Goal: Task Accomplishment & Management: Use online tool/utility

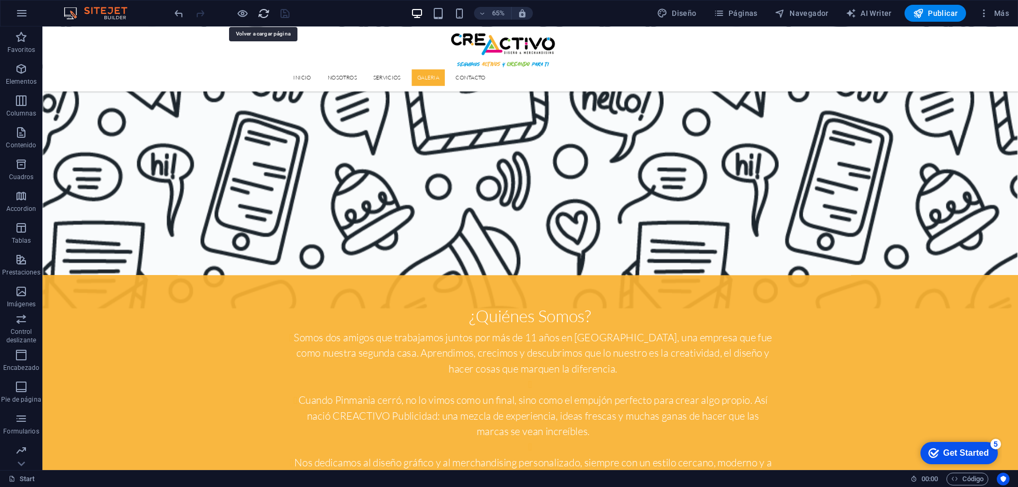
click at [261, 13] on icon "reload" at bounding box center [264, 13] width 12 height 12
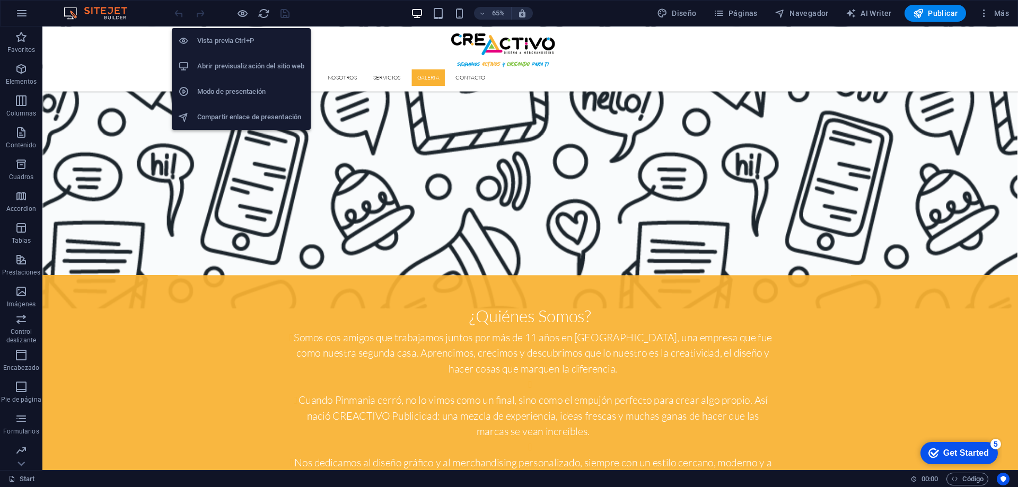
click at [239, 67] on h6 "Abrir previsualización del sitio web" at bounding box center [250, 66] width 107 height 13
click at [231, 59] on li "Abrir previsualización del sitio web" at bounding box center [241, 66] width 139 height 25
click at [245, 16] on icon "button" at bounding box center [242, 13] width 12 height 12
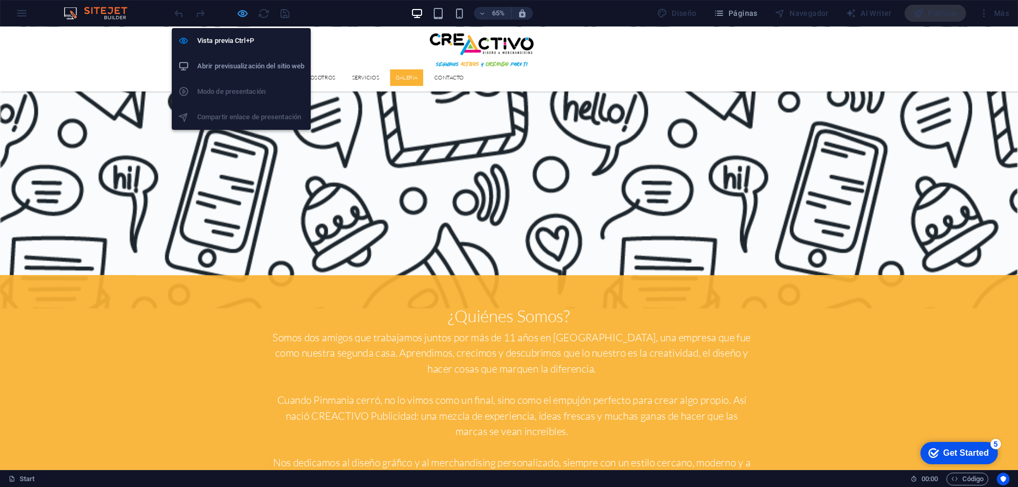
click at [243, 8] on icon "button" at bounding box center [242, 13] width 12 height 12
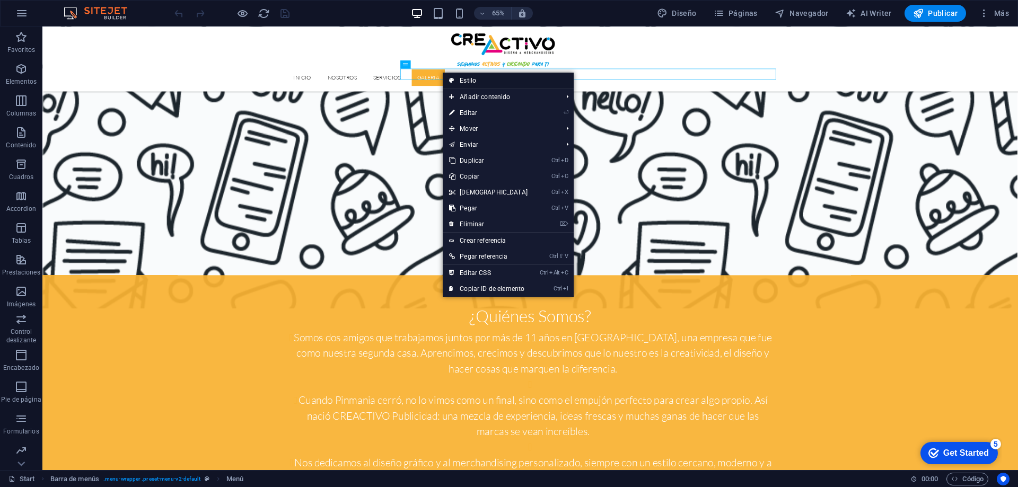
click at [470, 81] on link "Estilo" at bounding box center [508, 81] width 131 height 16
select select "rem"
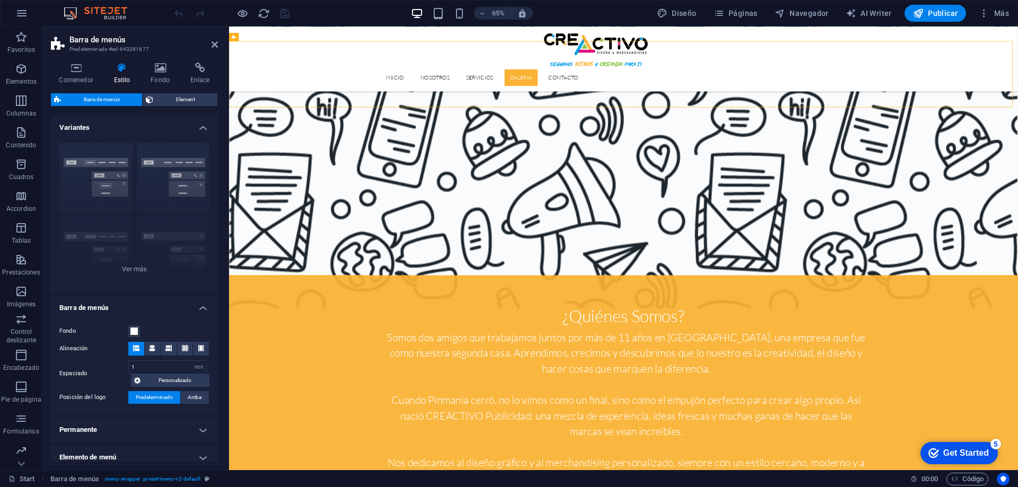
scroll to position [134, 0]
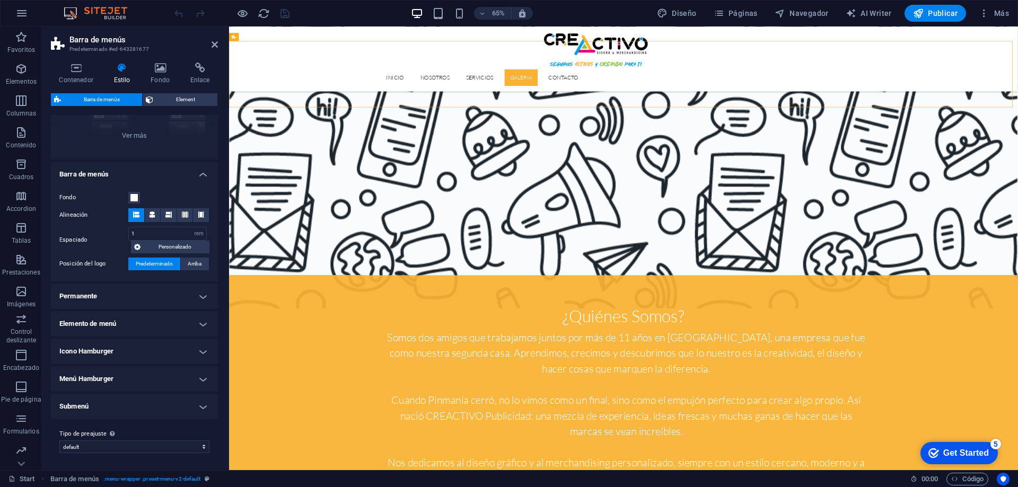
click at [174, 316] on h4 "Elemento de menú" at bounding box center [134, 323] width 167 height 25
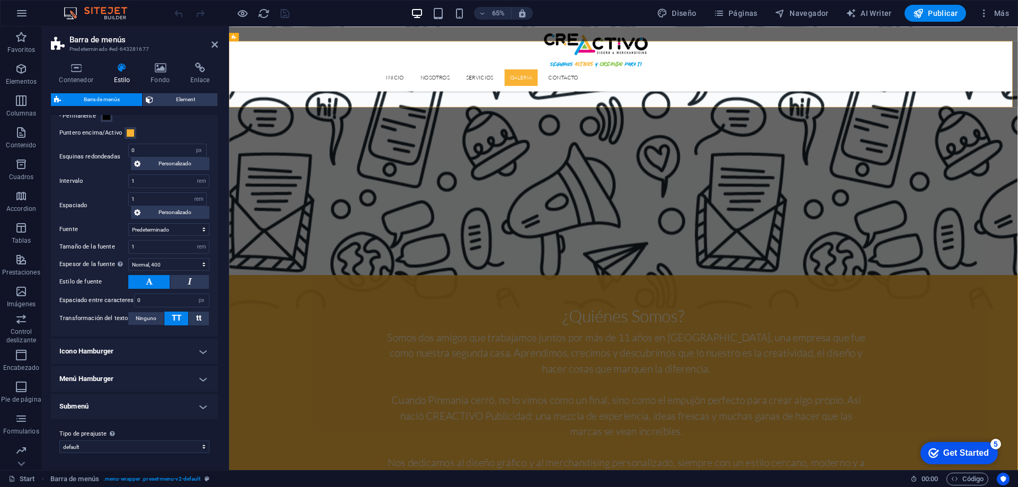
scroll to position [308, 0]
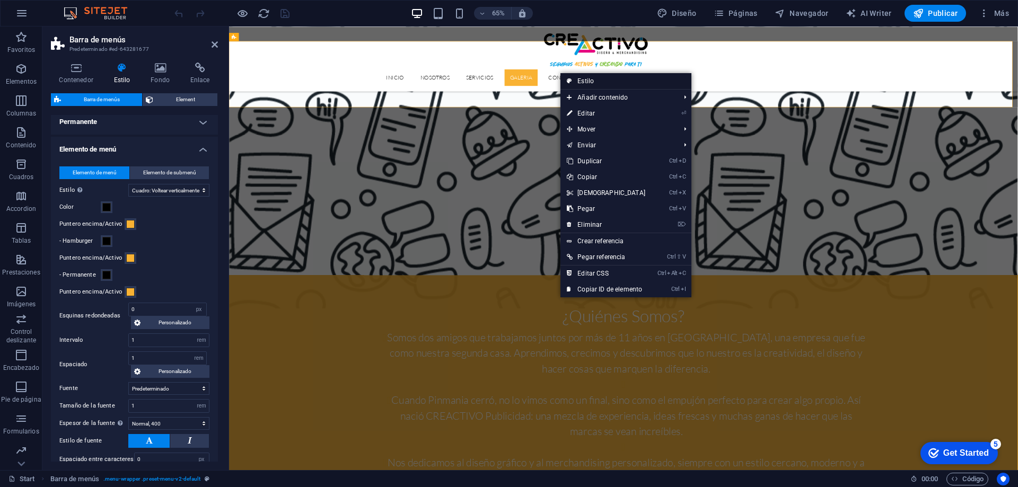
click at [585, 80] on link "Estilo" at bounding box center [625, 81] width 131 height 16
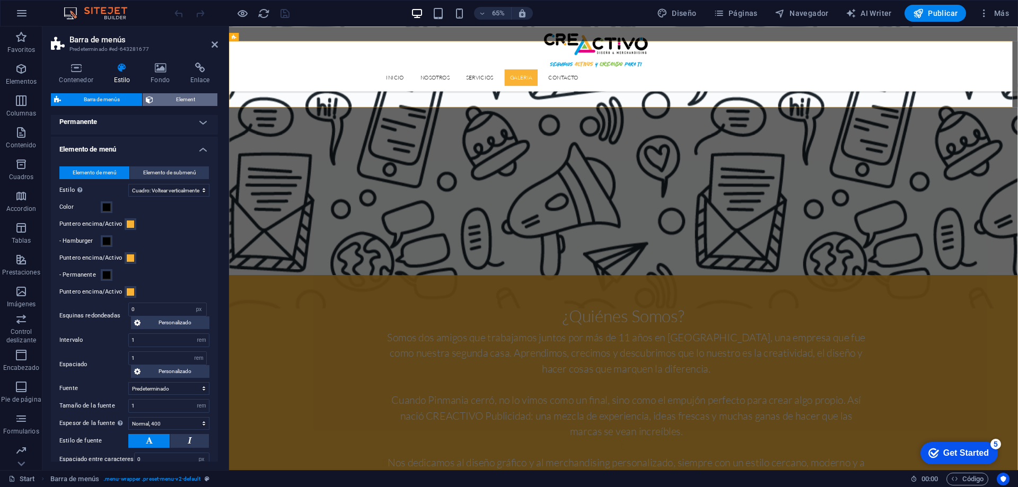
click at [200, 100] on span "Element" at bounding box center [185, 99] width 58 height 13
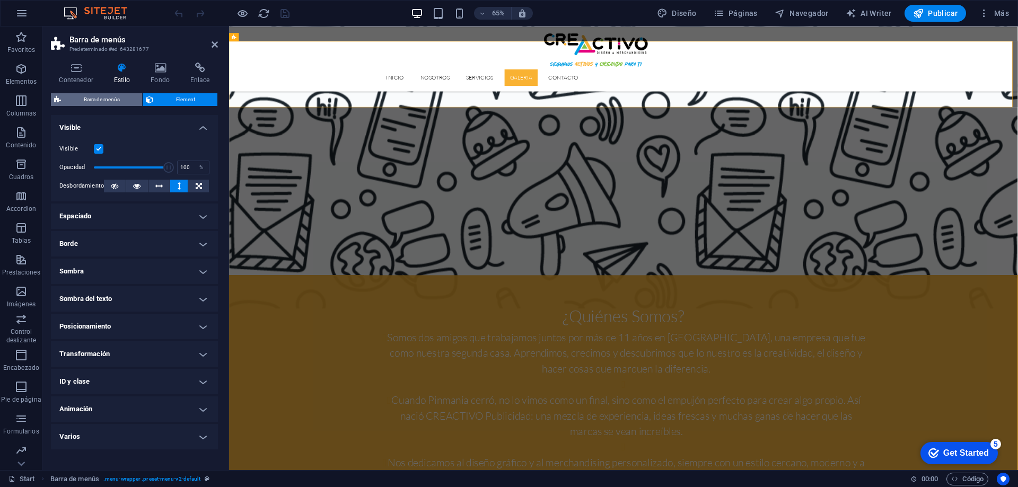
click at [107, 95] on span "Barra de menús" at bounding box center [101, 99] width 75 height 13
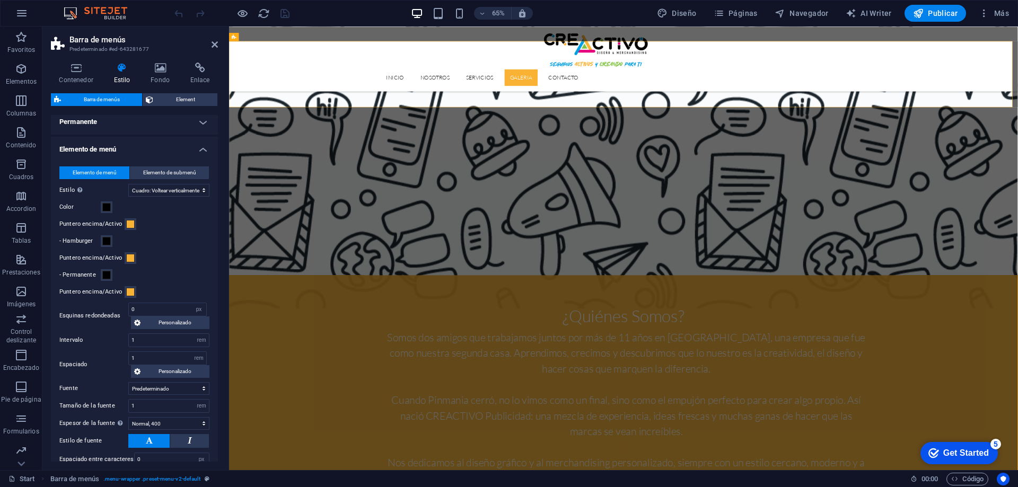
click at [194, 120] on h4 "Permanente" at bounding box center [134, 121] width 167 height 25
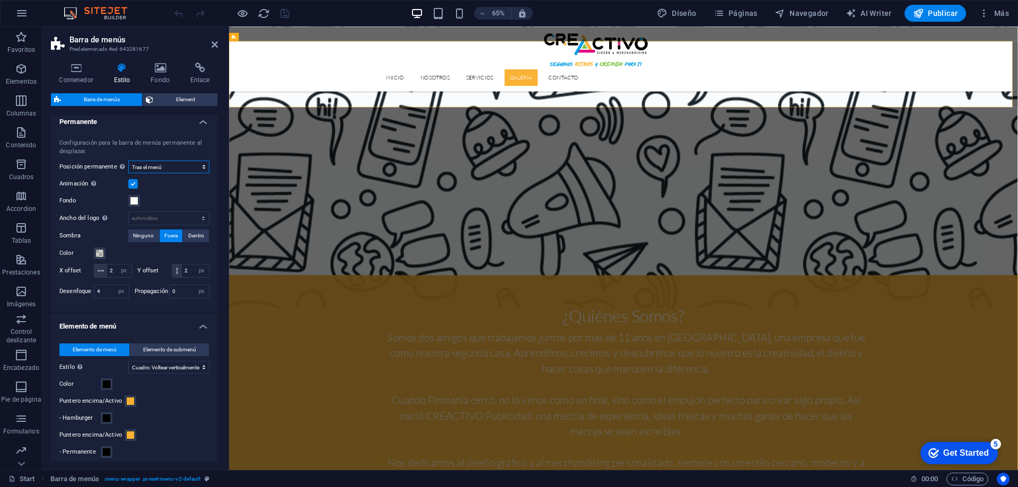
click at [187, 167] on select "Deshabilitado Instantáneo Tras el menú Tras el banner Al desplazarse hacia arri…" at bounding box center [168, 167] width 81 height 13
click at [128, 161] on select "Deshabilitado Instantáneo Tras el menú Tras el banner Al desplazarse hacia arri…" at bounding box center [168, 167] width 81 height 13
click at [213, 43] on icon at bounding box center [215, 44] width 6 height 8
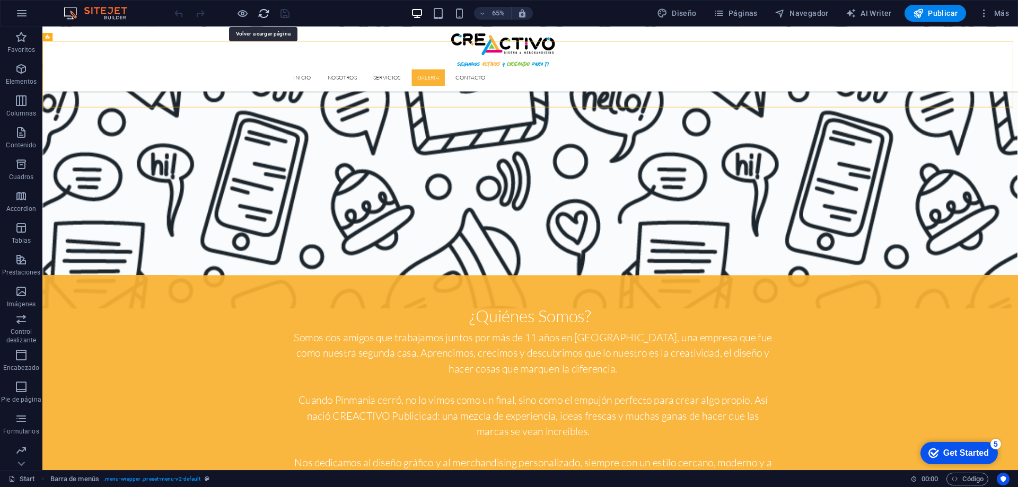
click at [262, 14] on icon "reload" at bounding box center [264, 13] width 12 height 12
click at [263, 14] on icon "reload" at bounding box center [264, 13] width 12 height 12
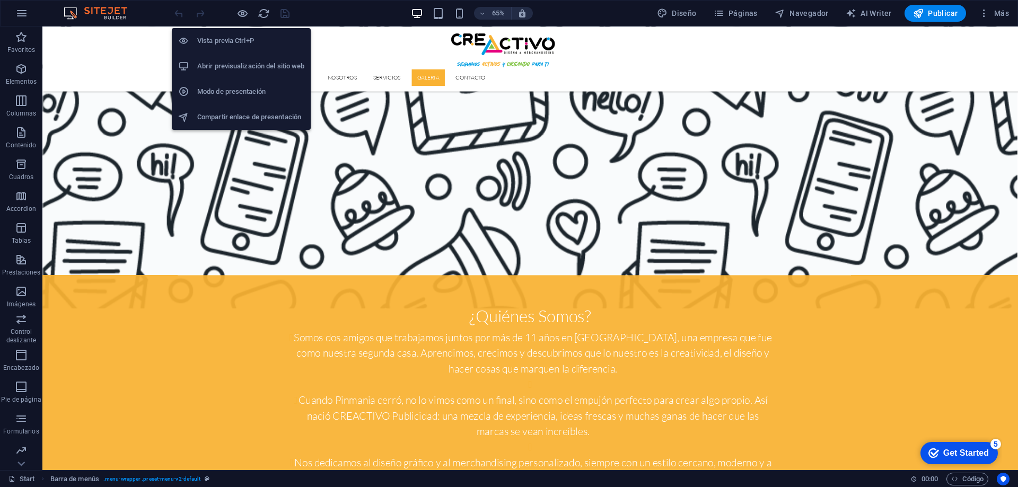
click at [242, 64] on h6 "Abrir previsualización del sitio web" at bounding box center [250, 66] width 107 height 13
